Goal: Task Accomplishment & Management: Complete application form

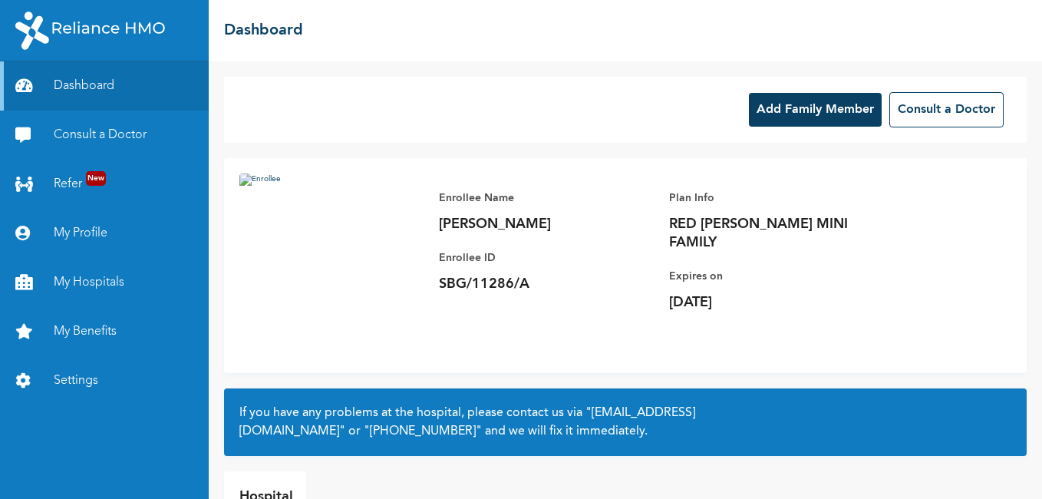
click at [787, 116] on button "Add Family Member" at bounding box center [815, 110] width 133 height 34
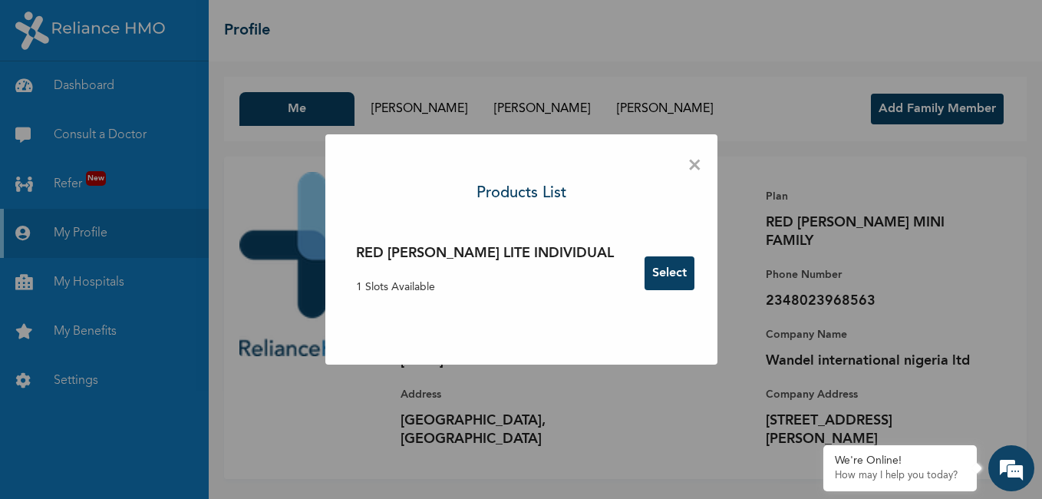
click at [645, 276] on button "Select" at bounding box center [670, 273] width 50 height 34
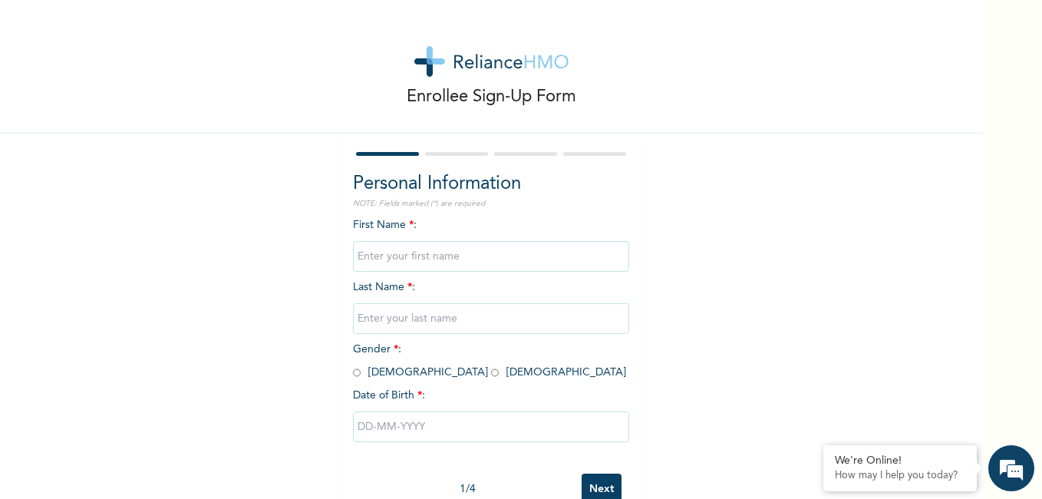
click at [447, 254] on input "text" at bounding box center [491, 256] width 276 height 31
type input "[PERSON_NAME]"
click at [414, 325] on input "text" at bounding box center [491, 318] width 276 height 31
click at [371, 322] on input "OJUKUTU" at bounding box center [491, 318] width 276 height 31
type input "OJIKUTU"
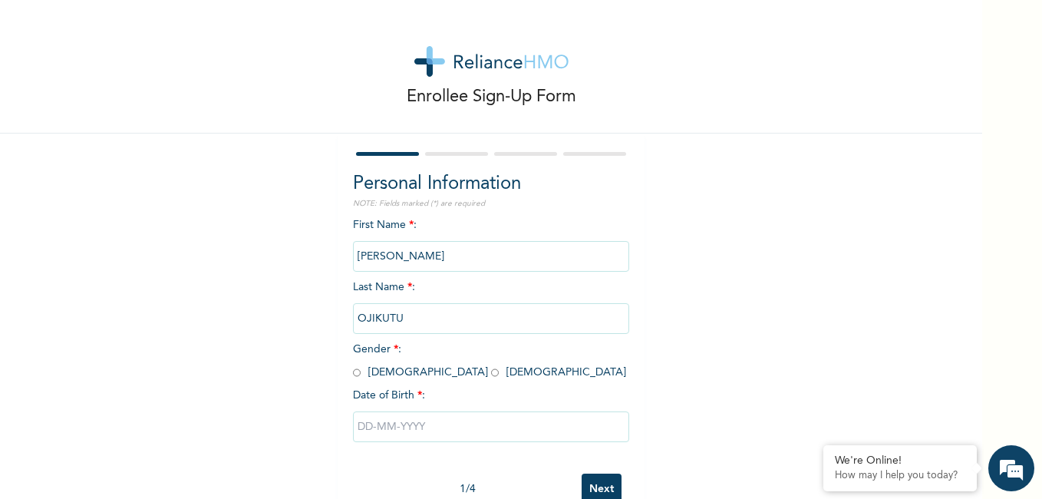
click at [491, 376] on input "radio" at bounding box center [495, 372] width 8 height 15
radio input "true"
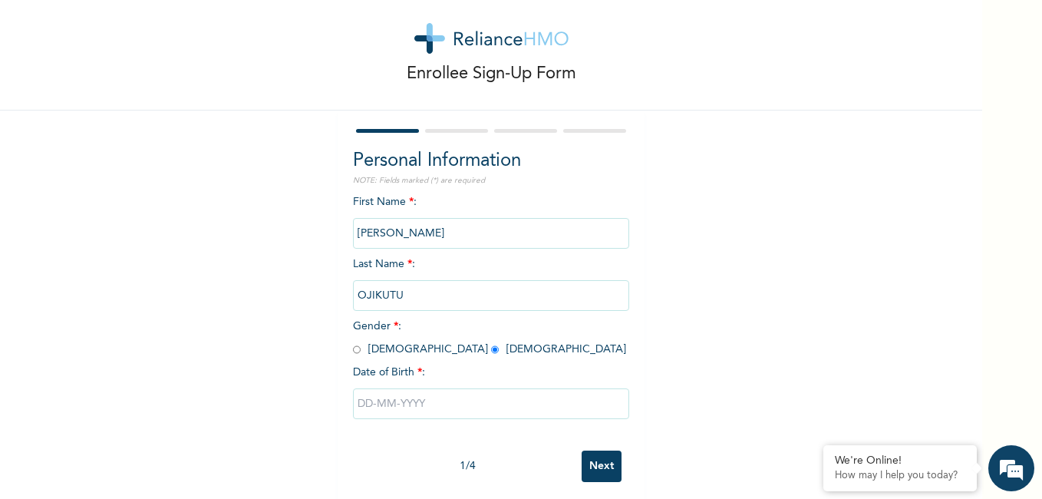
scroll to position [21, 0]
click at [607, 471] on input "Next" at bounding box center [602, 467] width 40 height 31
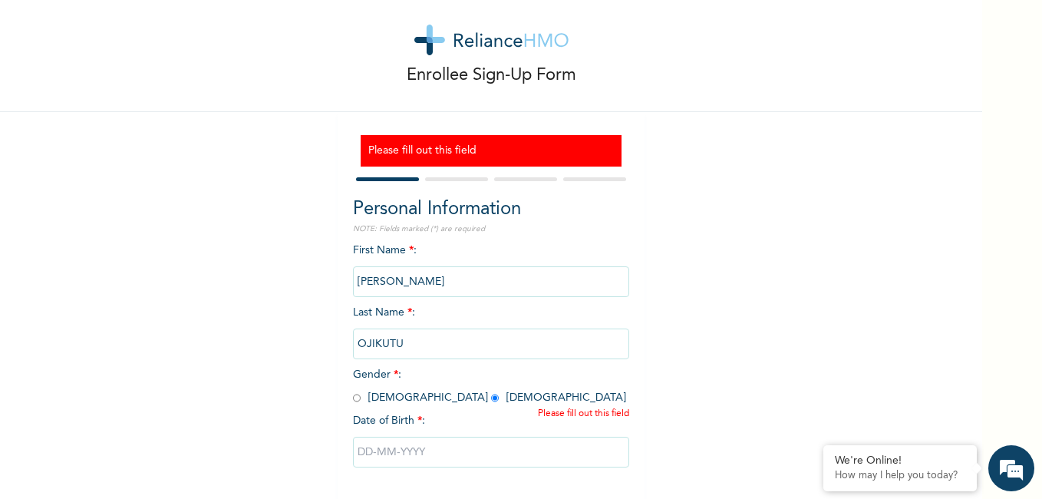
click at [409, 455] on input "text" at bounding box center [491, 452] width 276 height 31
select select "7"
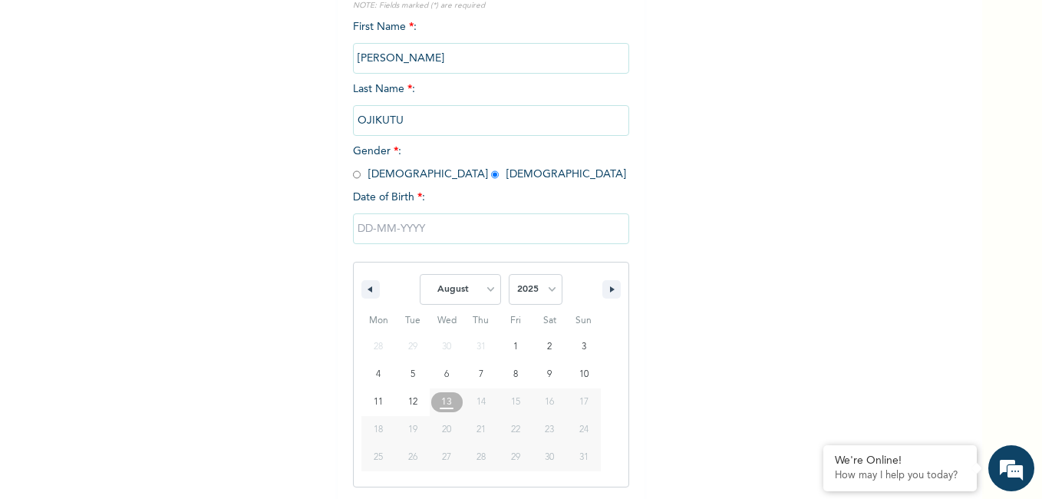
scroll to position [246, 0]
click at [543, 292] on select "2025 2024 2023 2022 2021 2020 2019 2018 2017 2016 2015 2014 2013 2012 2011 2010…" at bounding box center [536, 288] width 54 height 31
select select "2018"
click at [509, 274] on select "2025 2024 2023 2022 2021 2020 2019 2018 2017 2016 2015 2014 2013 2012 2011 2010…" at bounding box center [536, 288] width 54 height 31
type input "[DATE]"
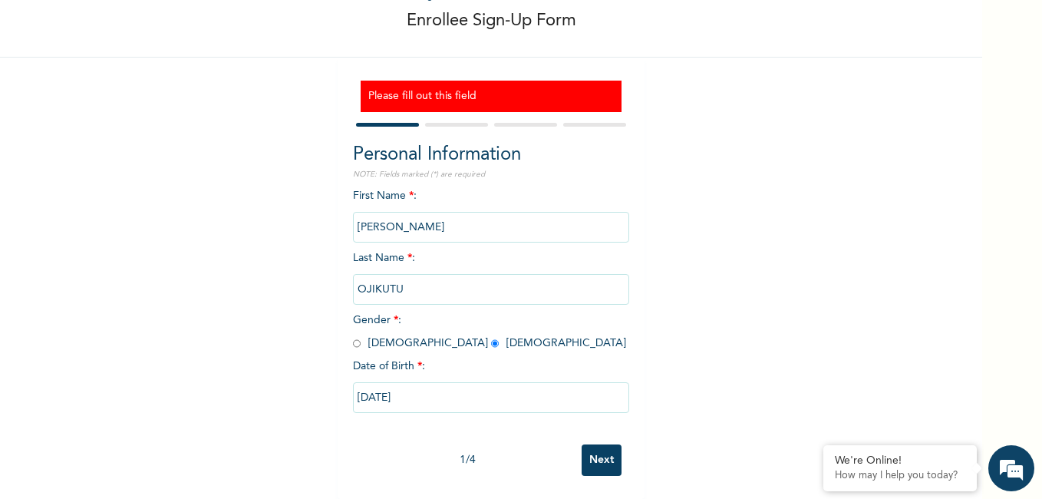
scroll to position [87, 0]
click at [361, 387] on input "[DATE]" at bounding box center [491, 397] width 276 height 31
select select "7"
select select "2018"
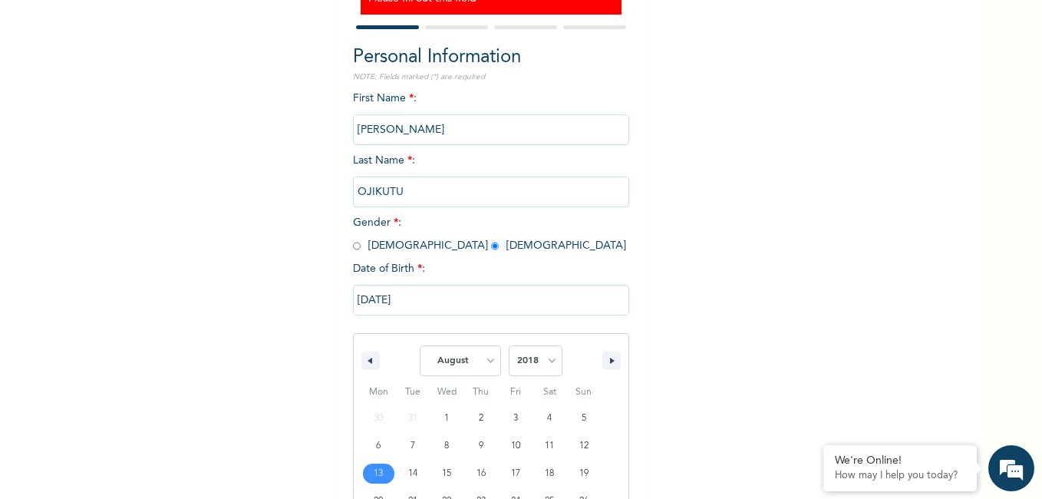
scroll to position [246, 0]
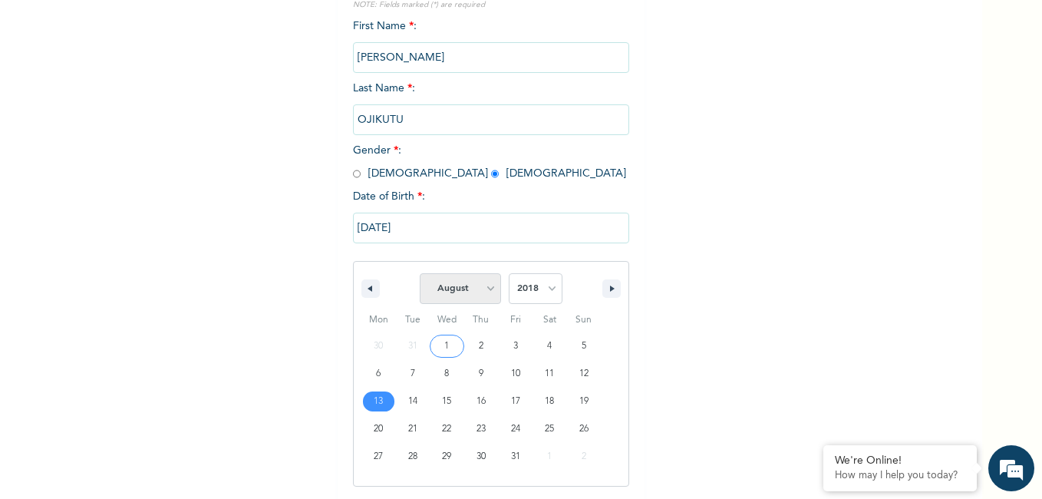
click at [487, 289] on select "January February March April May June July August September October November De…" at bounding box center [460, 288] width 81 height 31
select select "5"
click at [420, 274] on select "January February March April May June July August September October November De…" at bounding box center [460, 288] width 81 height 31
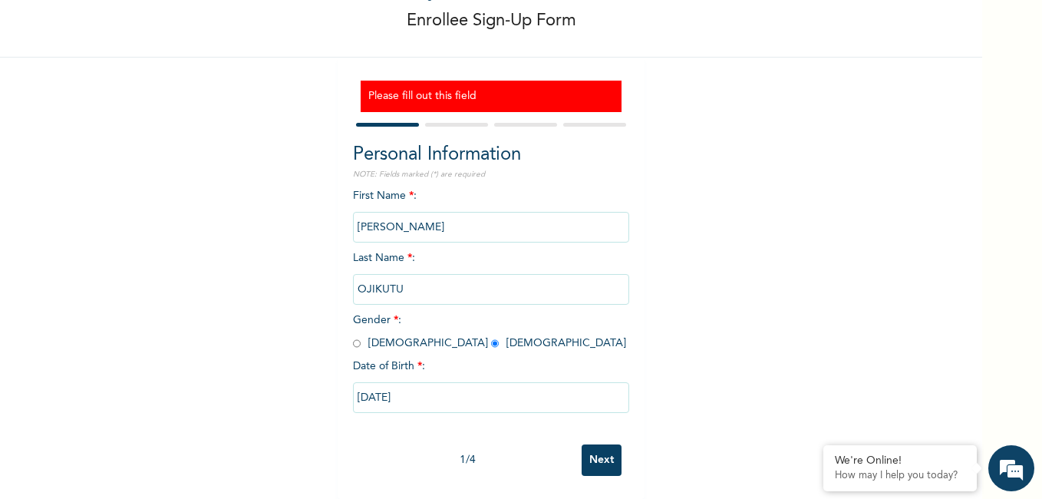
click at [787, 328] on div "Enrollee Sign-Up Form Please fill out this field Personal Information NOTE: Fie…" at bounding box center [491, 211] width 982 height 575
click at [599, 454] on input "Next" at bounding box center [602, 459] width 40 height 31
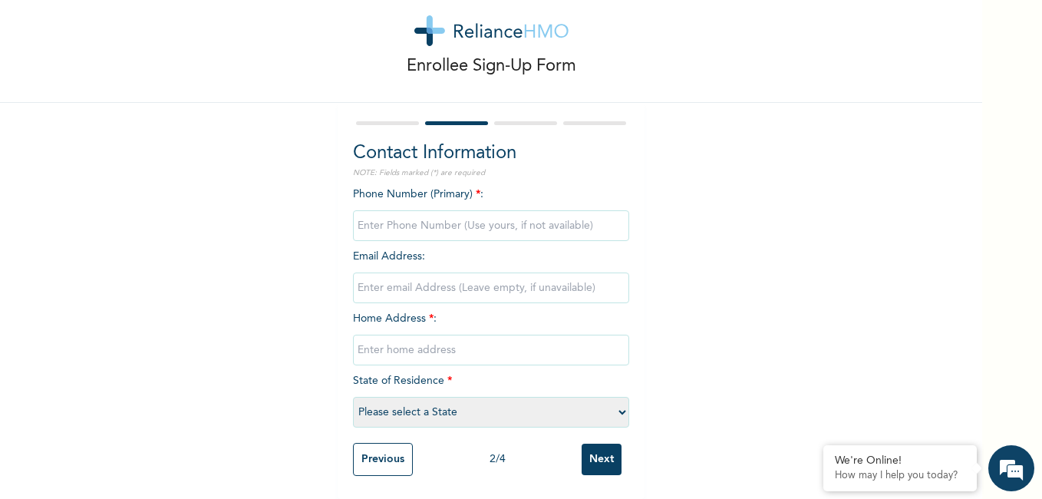
scroll to position [42, 0]
click at [496, 215] on input "phone" at bounding box center [491, 225] width 276 height 31
type input "08023968563"
type input "[EMAIL_ADDRESS][DOMAIN_NAME]"
click at [433, 337] on input "text" at bounding box center [491, 350] width 276 height 31
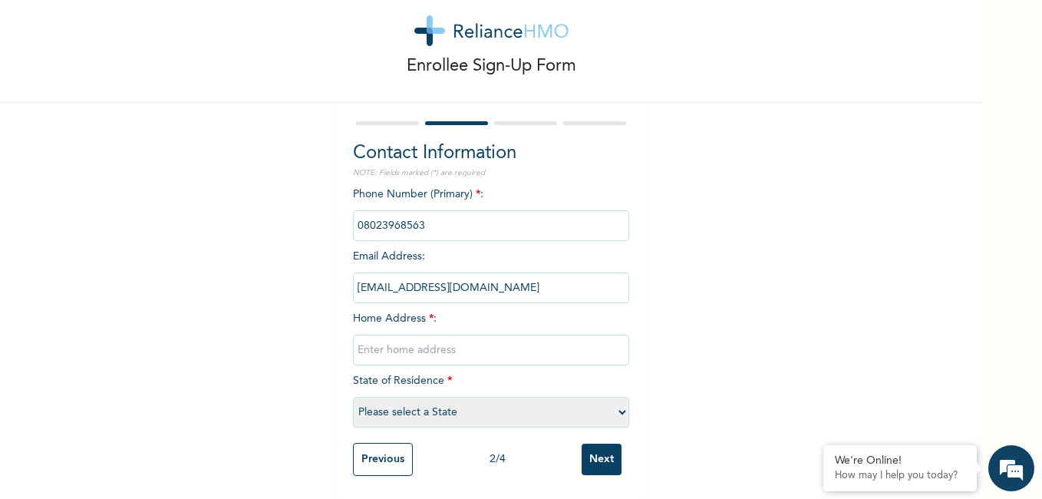
type input "block N28 flat 6 LCHE oke afa isolo"
click at [485, 398] on select "Please select a State [PERSON_NAME] (FCT) [PERSON_NAME] Ibom [GEOGRAPHIC_DATA] …" at bounding box center [491, 412] width 276 height 31
select select "25"
click at [353, 397] on select "Please select a State [PERSON_NAME] (FCT) [PERSON_NAME] Ibom [GEOGRAPHIC_DATA] …" at bounding box center [491, 412] width 276 height 31
click at [600, 448] on input "Next" at bounding box center [602, 459] width 40 height 31
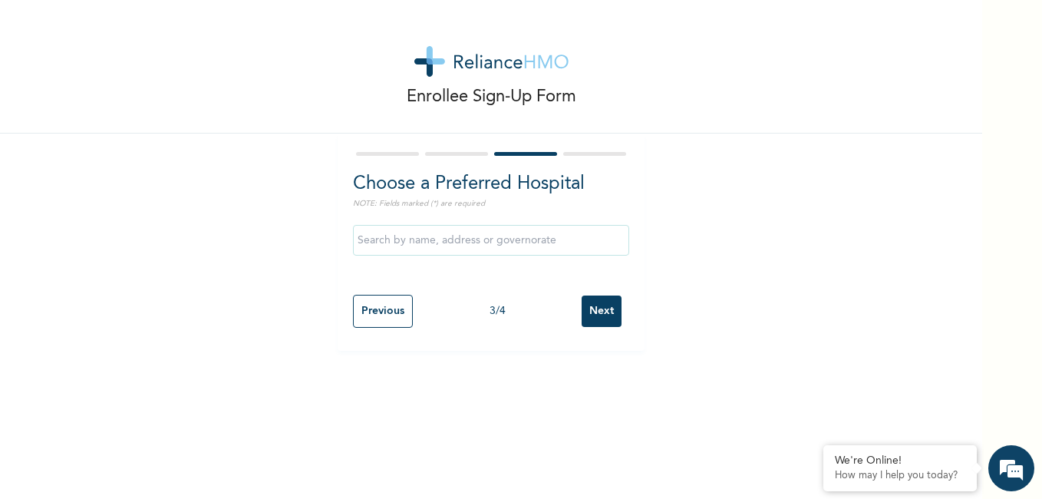
scroll to position [0, 0]
click at [552, 242] on input "text" at bounding box center [491, 240] width 276 height 31
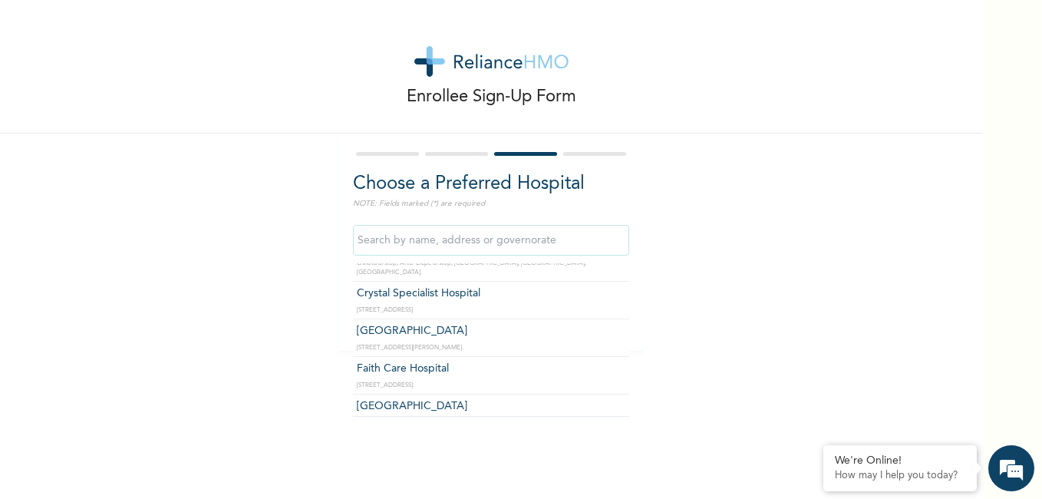
scroll to position [267, 0]
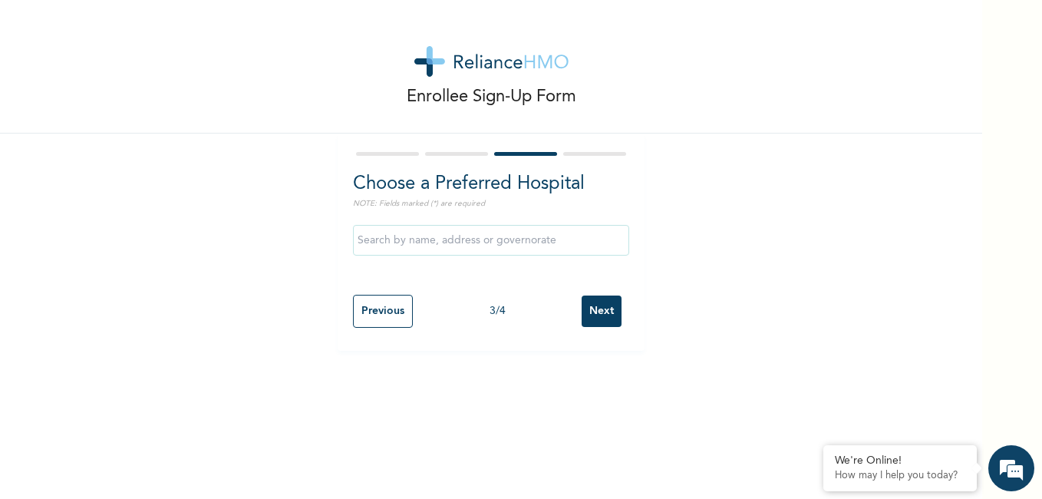
click at [724, 384] on div "Enrollee Sign-Up Form Choose a Preferred Hospital NOTE: Fields marked (*) are r…" at bounding box center [491, 249] width 982 height 499
click at [603, 321] on input "Next" at bounding box center [602, 310] width 40 height 31
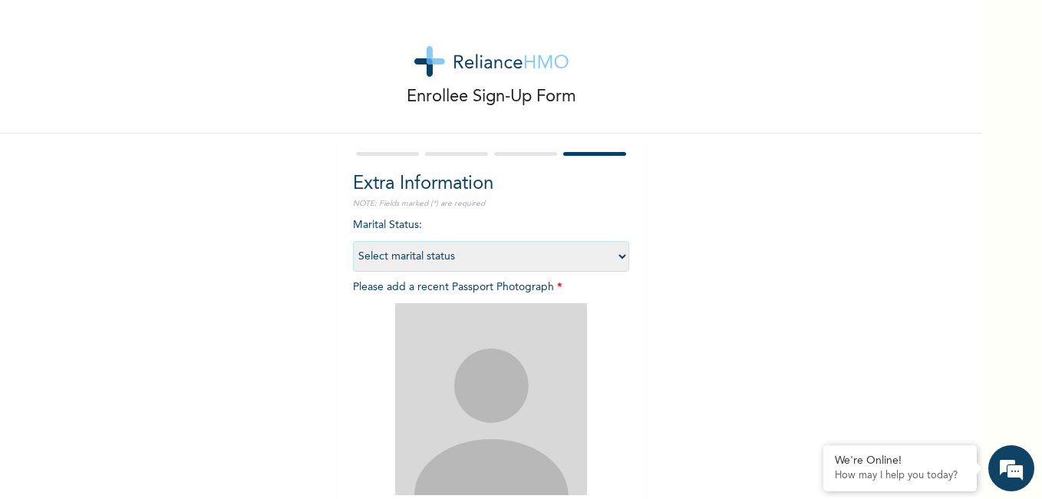
click at [585, 254] on select "Select marital status [DEMOGRAPHIC_DATA] Married [DEMOGRAPHIC_DATA] Widow/[DEMO…" at bounding box center [491, 256] width 276 height 31
select select "1"
click at [353, 241] on select "Select marital status [DEMOGRAPHIC_DATA] Married [DEMOGRAPHIC_DATA] Widow/[DEMO…" at bounding box center [491, 256] width 276 height 31
click at [533, 354] on img at bounding box center [491, 399] width 192 height 192
click at [540, 288] on span "Please add a recent Passport Photograph * Add Photo" at bounding box center [491, 416] width 276 height 269
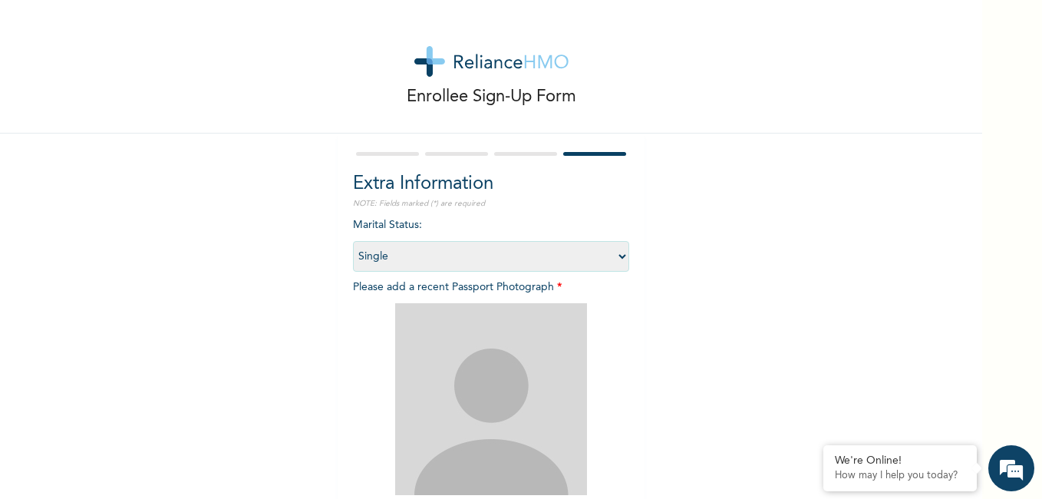
click at [532, 382] on img at bounding box center [491, 399] width 192 height 192
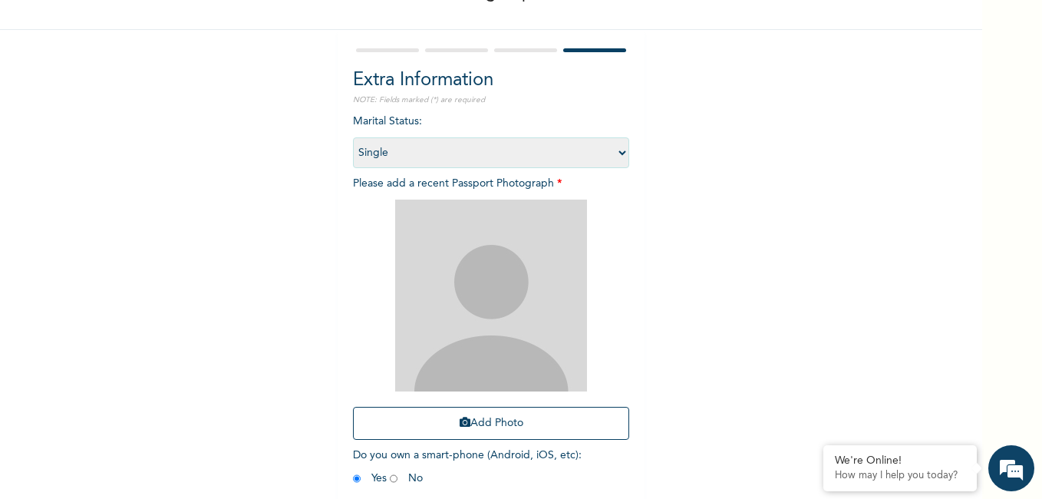
scroll to position [106, 0]
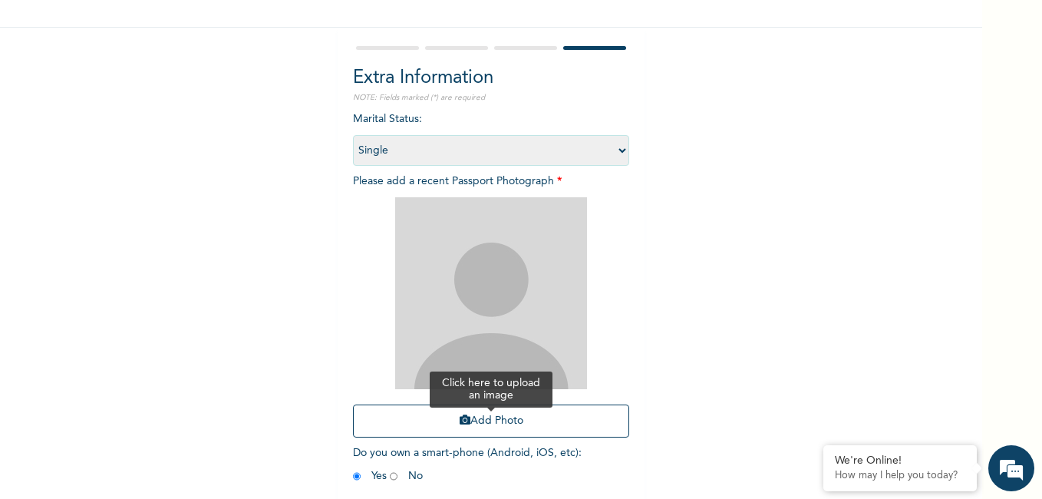
click at [530, 425] on button "Add Photo" at bounding box center [491, 420] width 276 height 33
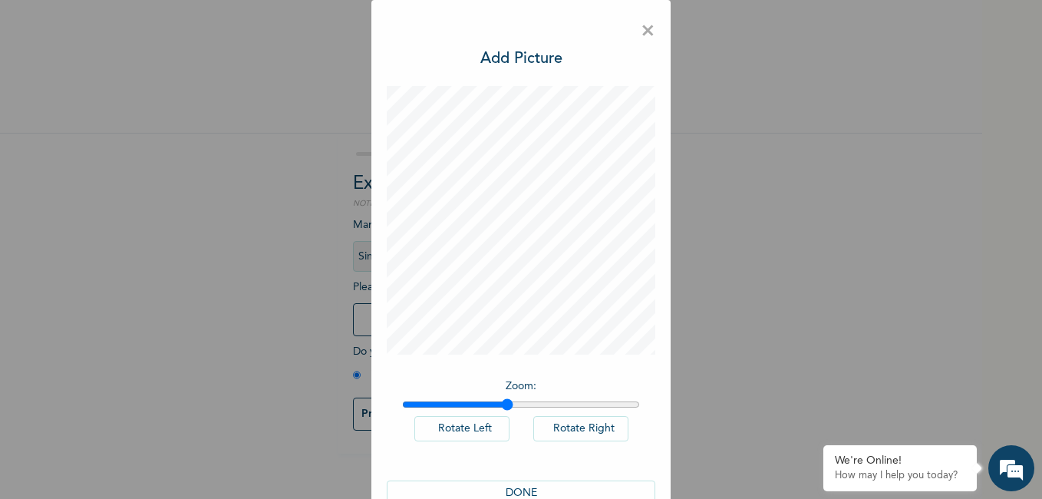
click at [503, 406] on input "range" at bounding box center [521, 404] width 238 height 12
type input "1.02"
click at [408, 406] on input "range" at bounding box center [521, 404] width 238 height 12
click at [516, 471] on button "DONE" at bounding box center [521, 492] width 269 height 25
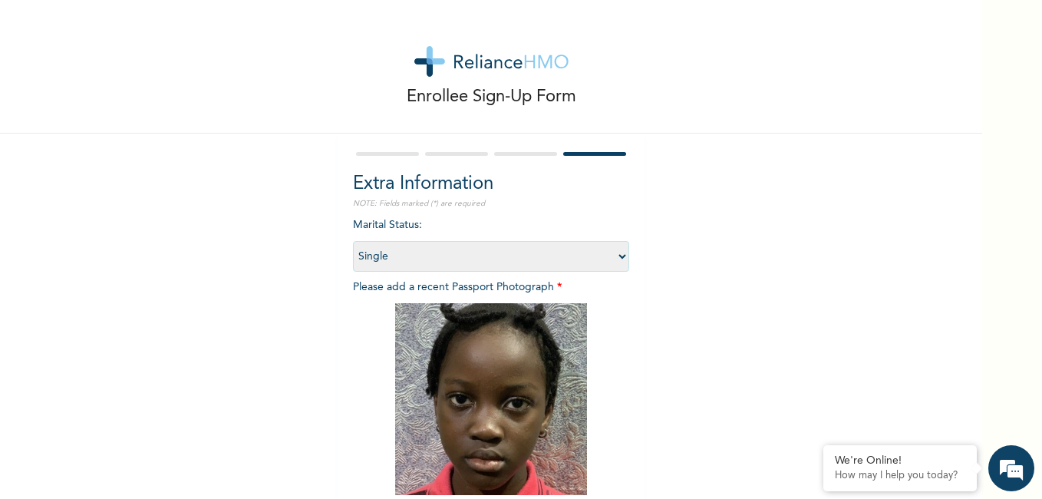
click at [666, 407] on div "Enrollee Sign-Up Form Extra Information NOTE: Fields marked (*) are required Ma…" at bounding box center [491, 330] width 982 height 661
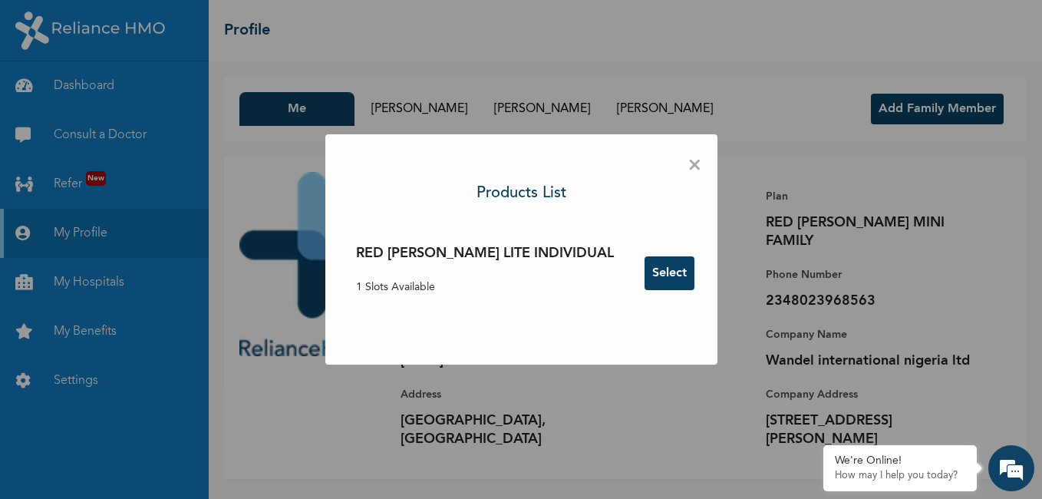
click at [655, 371] on div "× Products List RED [PERSON_NAME] LITE INDIVIDUAL 1 Slots Available Select" at bounding box center [521, 249] width 1042 height 499
click at [688, 163] on span "×" at bounding box center [695, 166] width 15 height 32
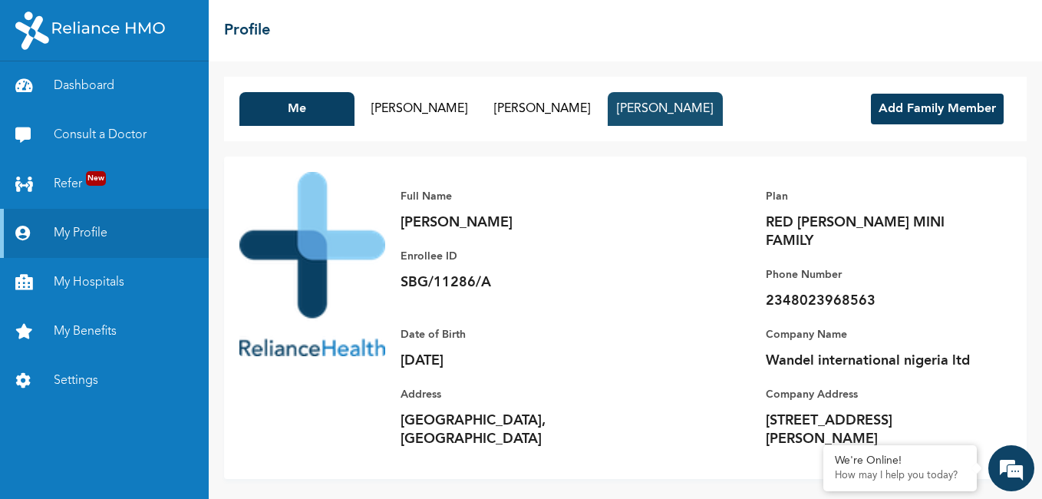
click at [723, 117] on button "[PERSON_NAME]" at bounding box center [665, 109] width 115 height 34
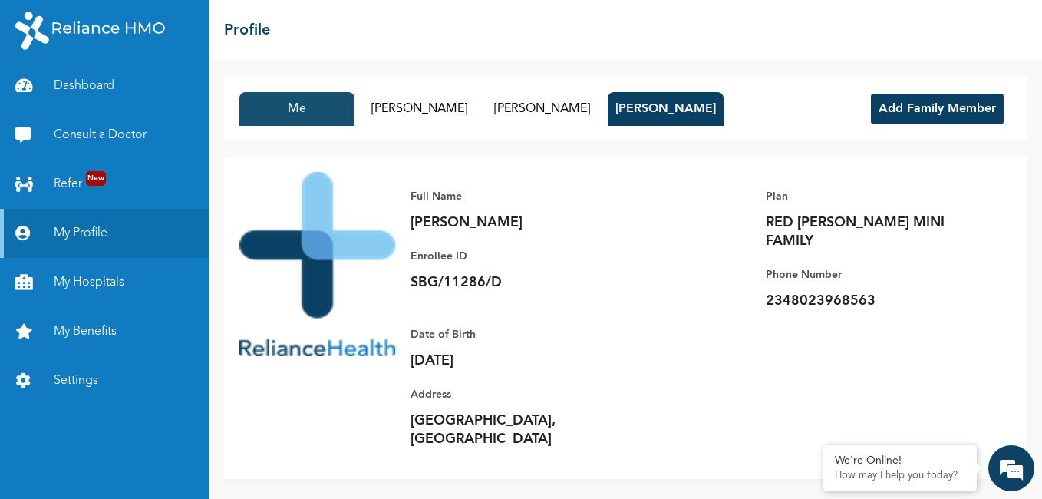
click at [320, 114] on button "Me" at bounding box center [296, 109] width 115 height 34
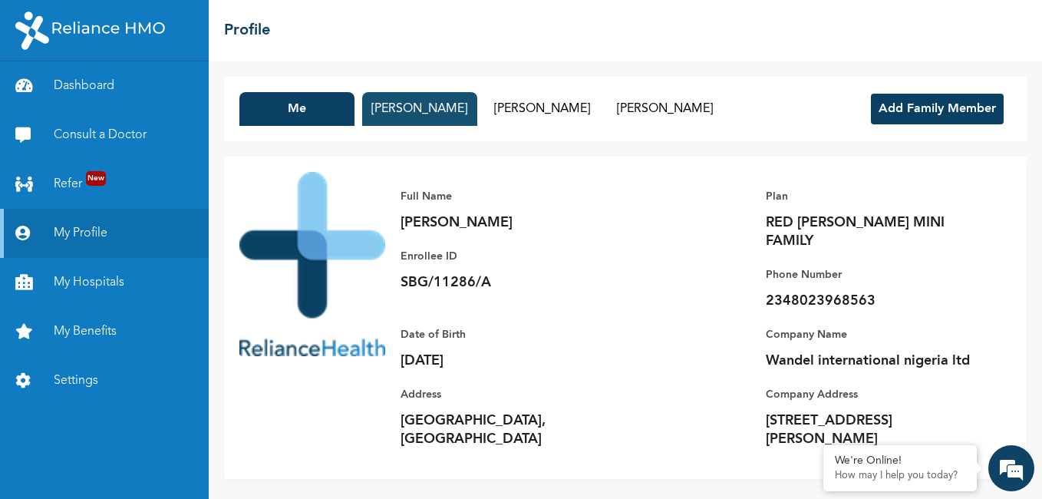
click at [417, 101] on button "[PERSON_NAME]" at bounding box center [419, 109] width 115 height 34
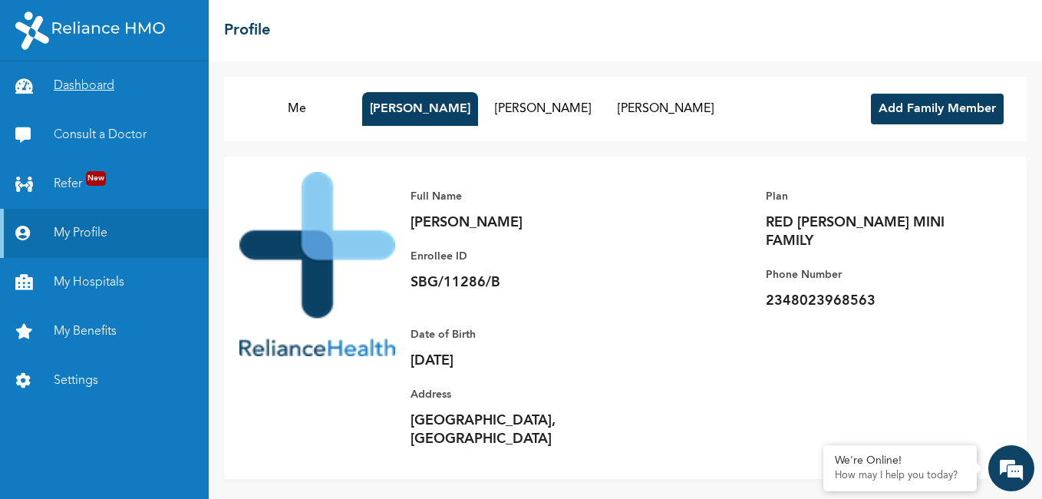
click at [101, 91] on link "Dashboard" at bounding box center [104, 85] width 209 height 49
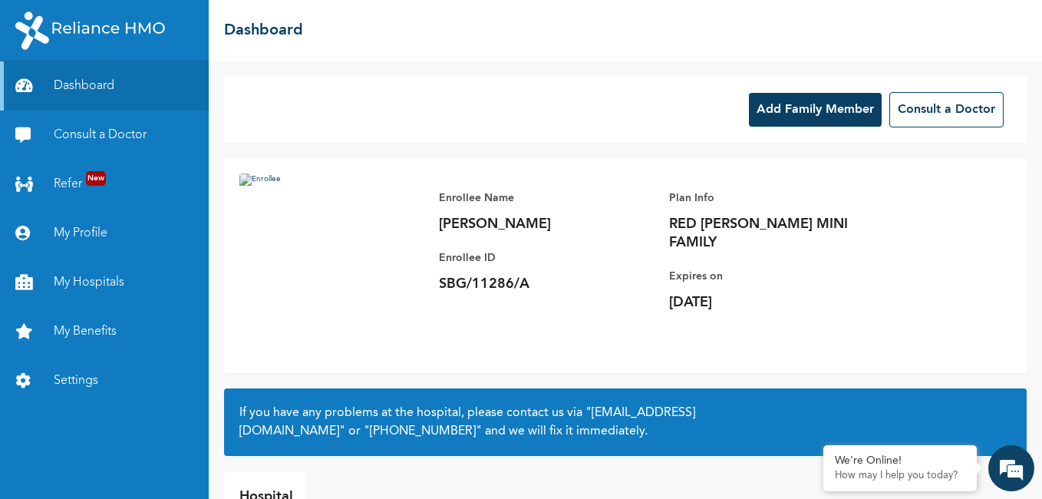
scroll to position [95, 0]
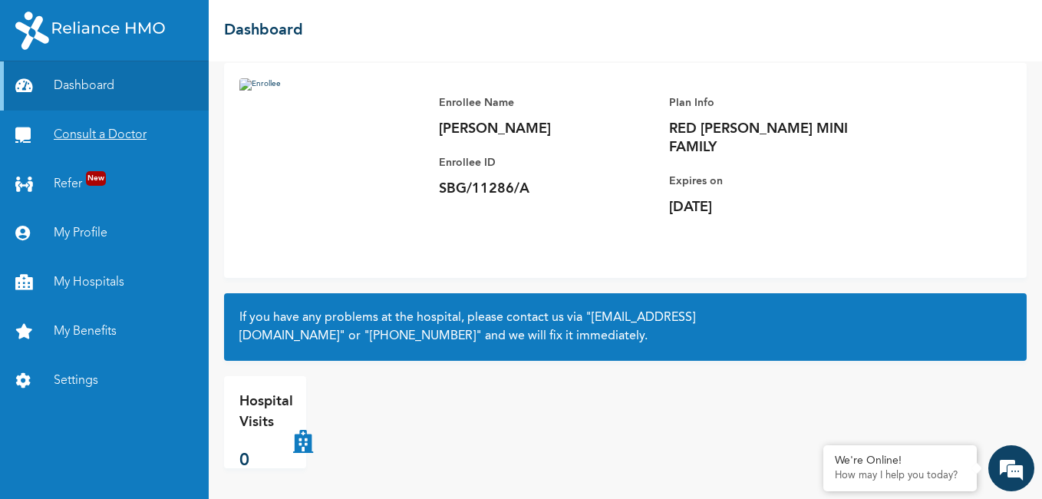
click at [123, 140] on link "Consult a Doctor" at bounding box center [104, 135] width 209 height 49
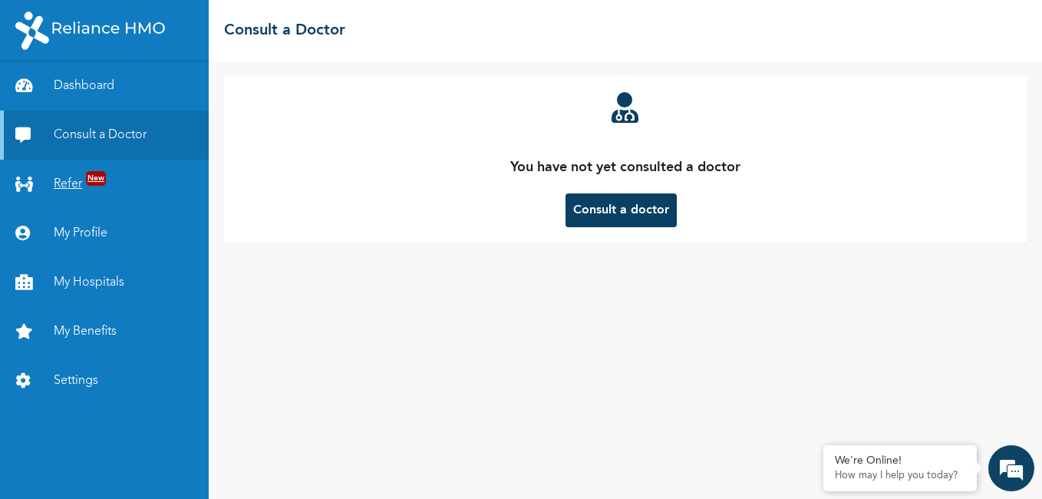
click at [97, 180] on span "New" at bounding box center [96, 178] width 20 height 15
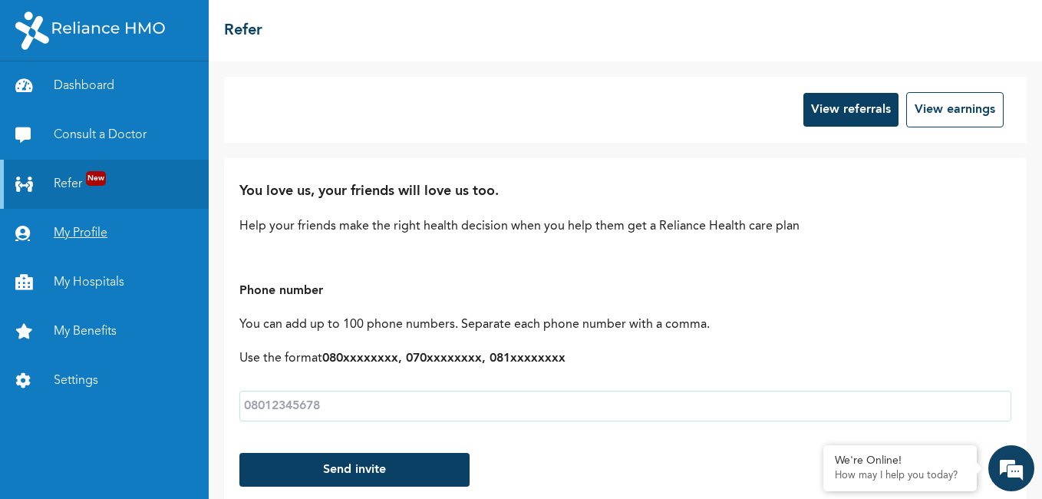
click at [95, 243] on link "My Profile" at bounding box center [104, 233] width 209 height 49
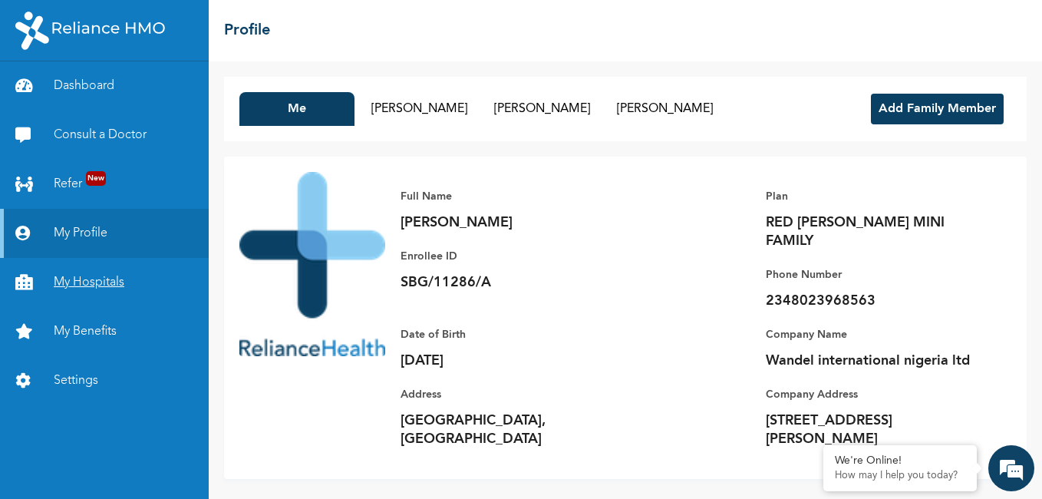
click at [89, 285] on link "My Hospitals" at bounding box center [104, 282] width 209 height 49
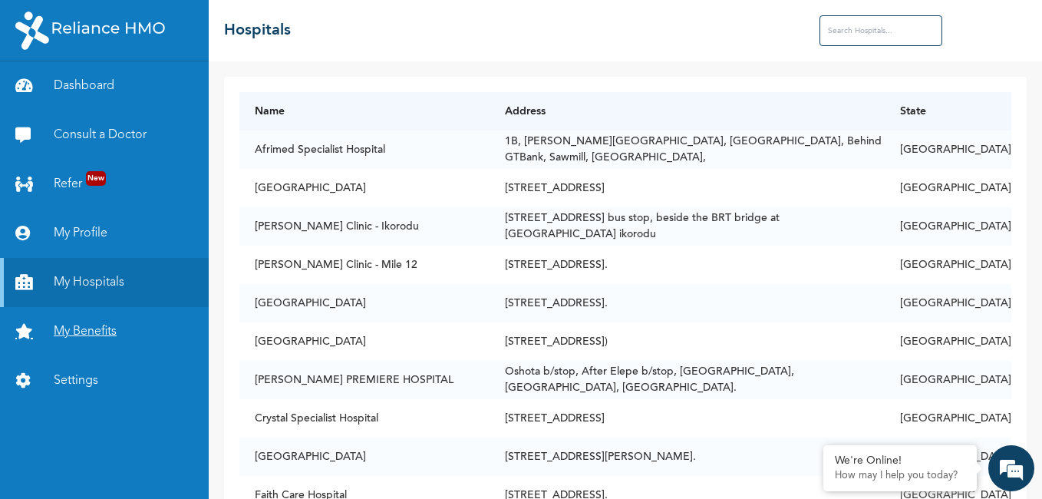
click at [90, 337] on link "My Benefits" at bounding box center [104, 331] width 209 height 49
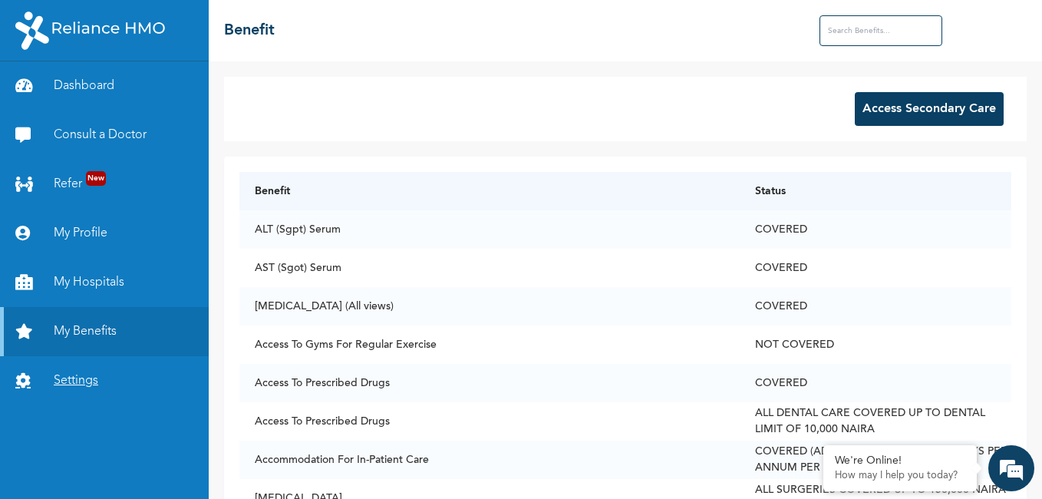
click at [82, 373] on link "Settings" at bounding box center [104, 380] width 209 height 49
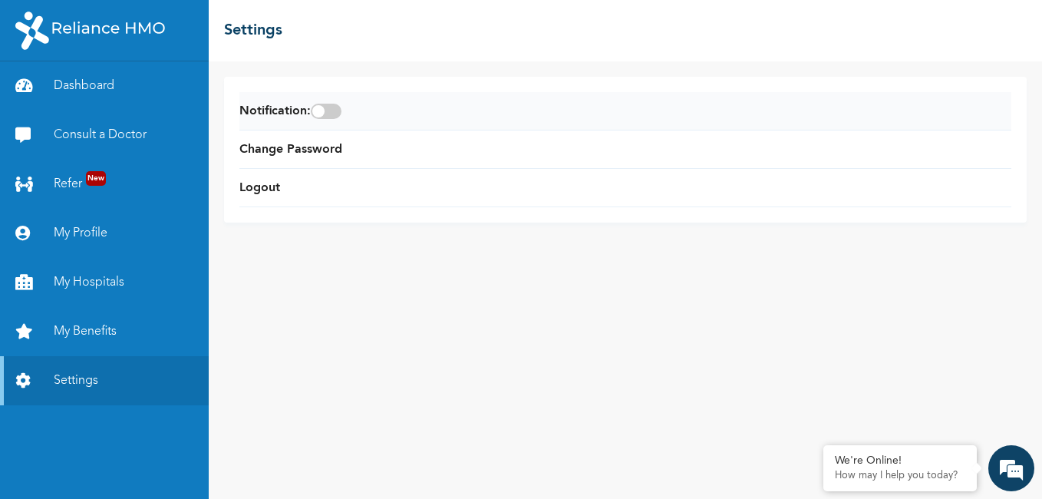
click at [328, 116] on span at bounding box center [326, 111] width 31 height 15
click at [0, 0] on input "checkbox" at bounding box center [0, 0] width 0 height 0
click at [277, 192] on link "Logout" at bounding box center [259, 188] width 41 height 18
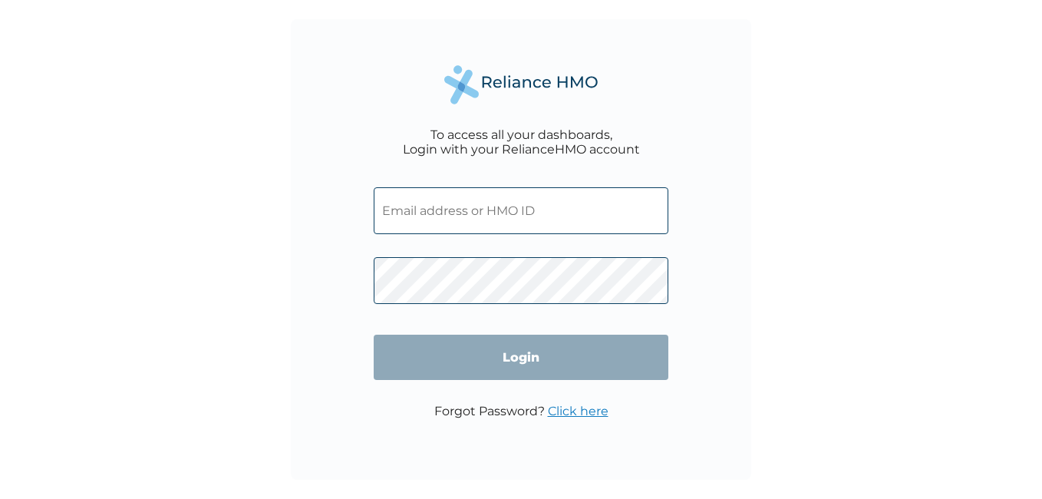
type input "SBG/11286/A"
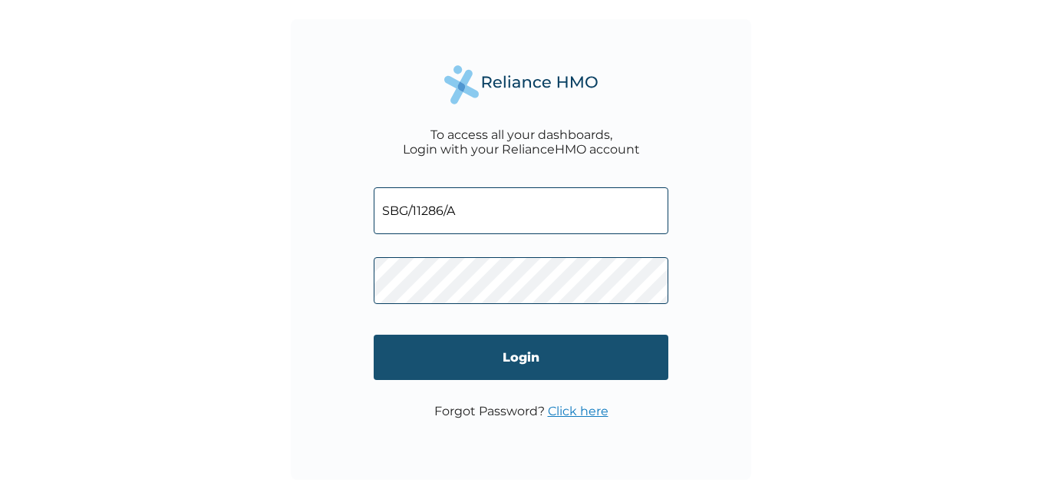
click at [505, 351] on input "Login" at bounding box center [521, 357] width 295 height 45
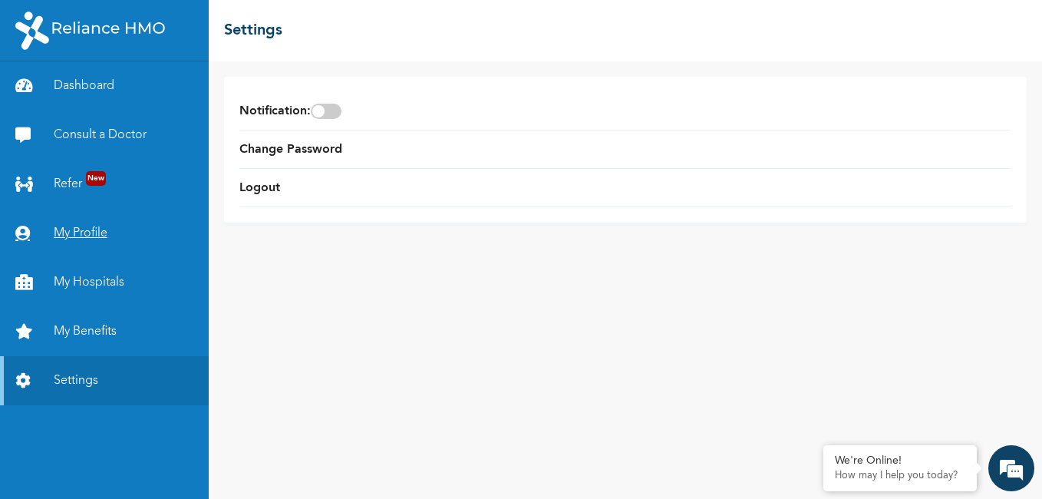
click at [106, 229] on link "My Profile" at bounding box center [104, 233] width 209 height 49
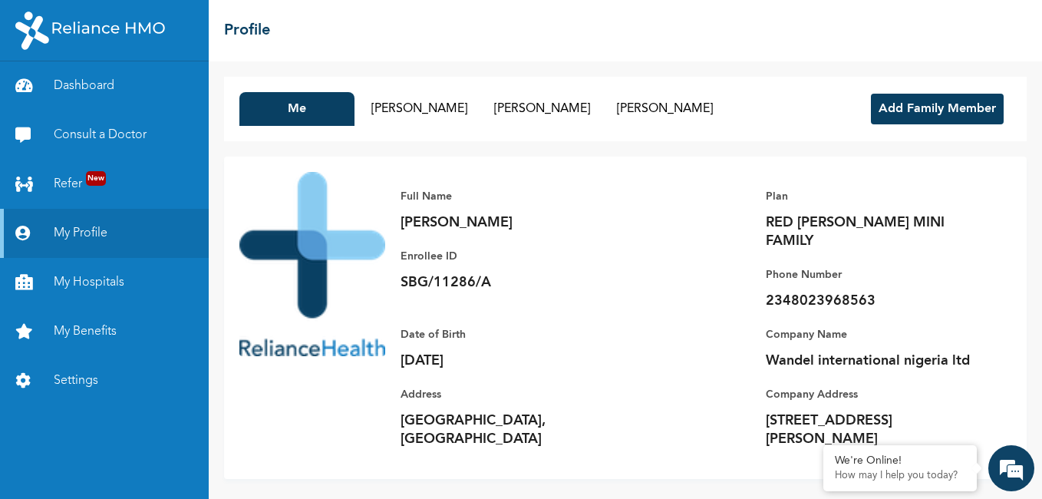
click at [954, 122] on button "Add Family Member" at bounding box center [937, 109] width 133 height 31
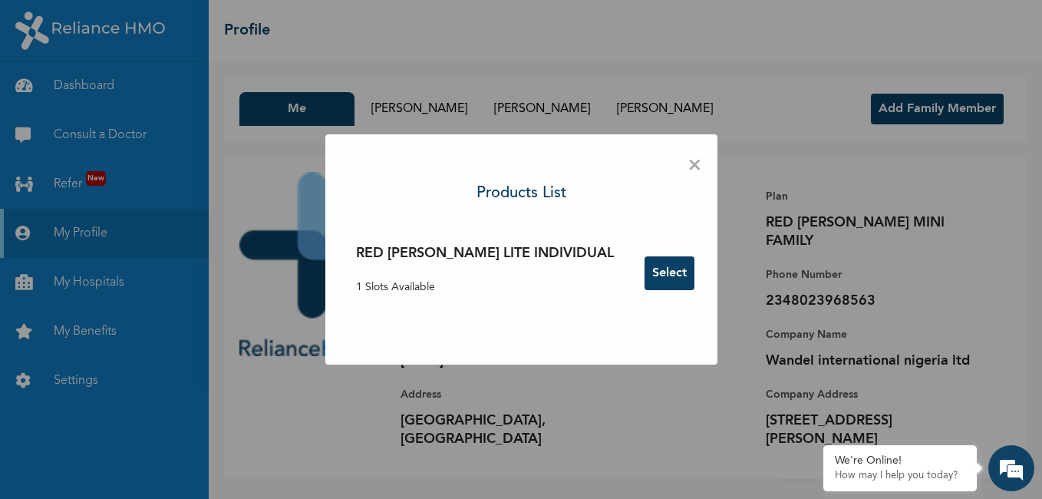
click at [645, 282] on button "Select" at bounding box center [670, 273] width 50 height 34
